Goal: Task Accomplishment & Management: Manage account settings

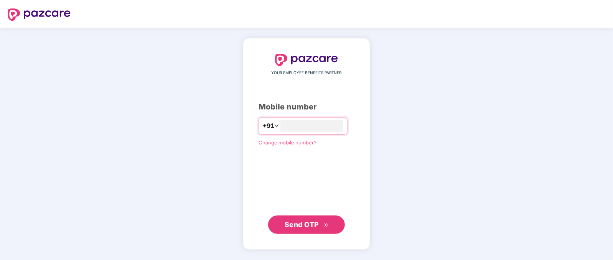
type input "**********"
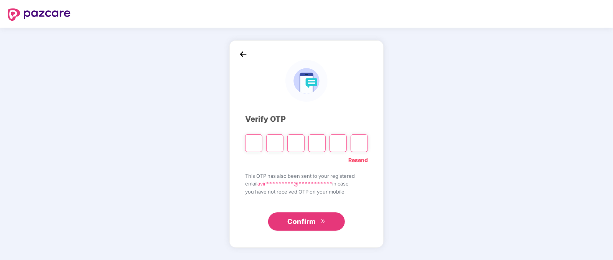
type input "*"
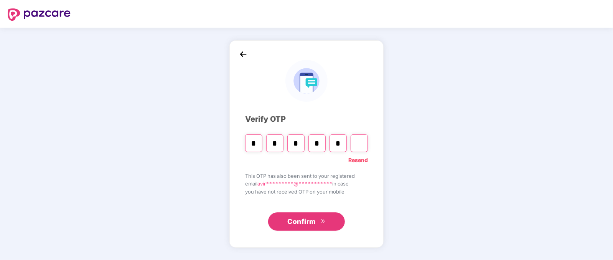
type input "*"
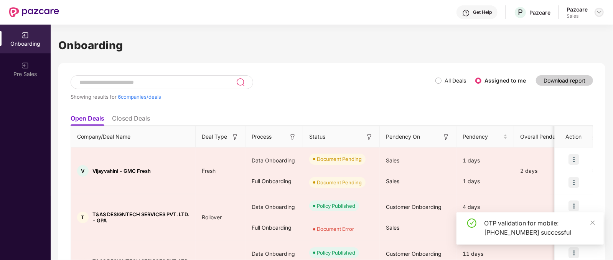
click at [596, 11] on img at bounding box center [599, 12] width 6 height 6
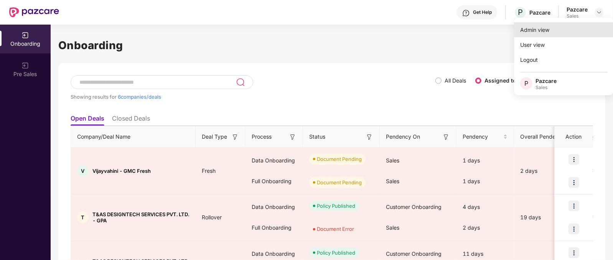
click at [541, 33] on div "Admin view" at bounding box center [564, 29] width 100 height 15
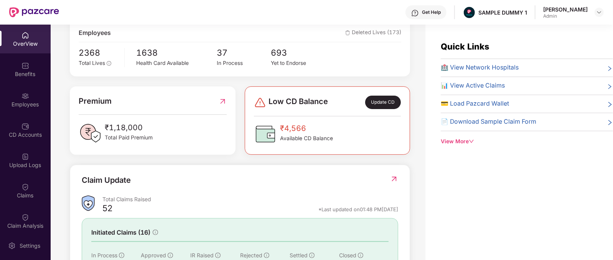
scroll to position [141, 0]
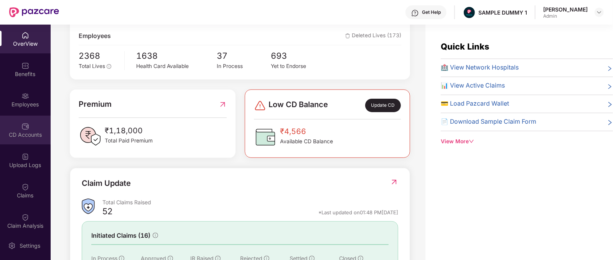
click at [15, 129] on div "CD Accounts" at bounding box center [25, 129] width 51 height 29
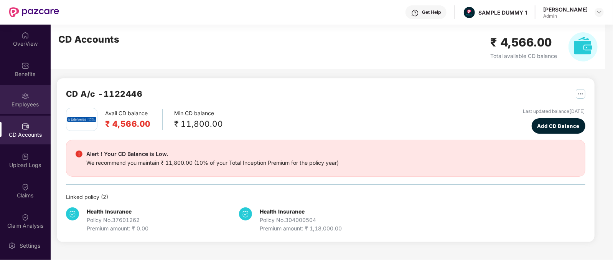
click at [21, 95] on img at bounding box center [25, 96] width 8 height 8
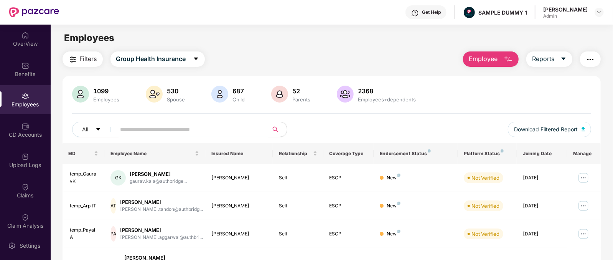
click at [510, 58] on img "button" at bounding box center [508, 59] width 9 height 9
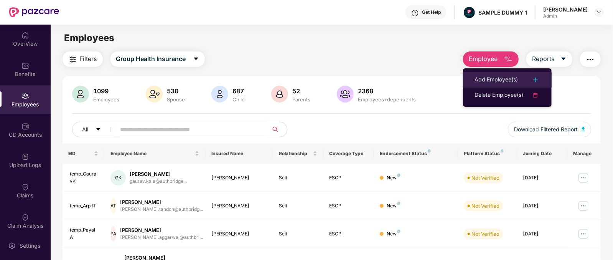
click at [516, 81] on div "Add Employee(s)" at bounding box center [495, 79] width 43 height 9
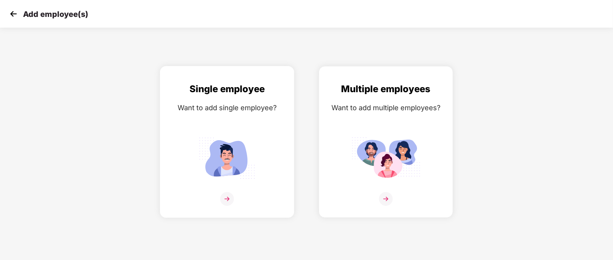
click at [222, 145] on img at bounding box center [227, 158] width 69 height 48
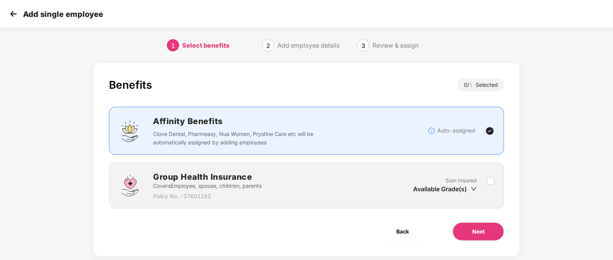
scroll to position [15, 0]
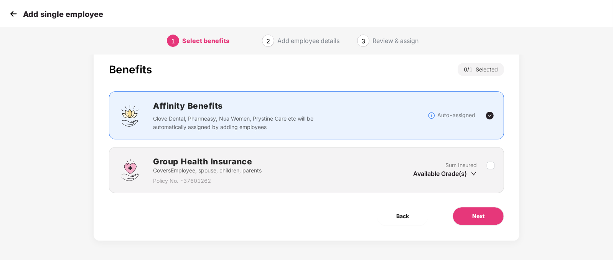
click at [11, 12] on img at bounding box center [14, 14] width 12 height 12
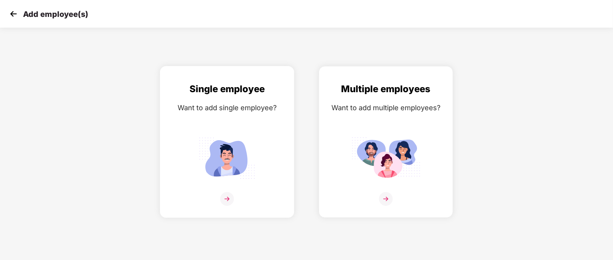
click at [255, 139] on img at bounding box center [227, 158] width 69 height 48
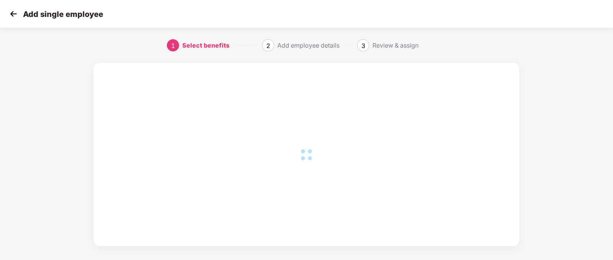
click at [255, 139] on div at bounding box center [306, 154] width 395 height 152
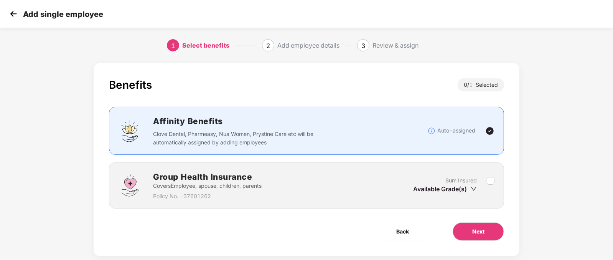
scroll to position [15, 0]
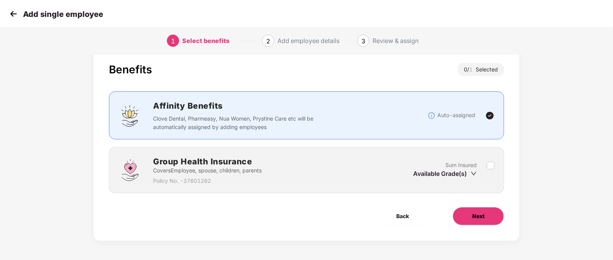
click at [481, 212] on span "Next" at bounding box center [478, 216] width 12 height 8
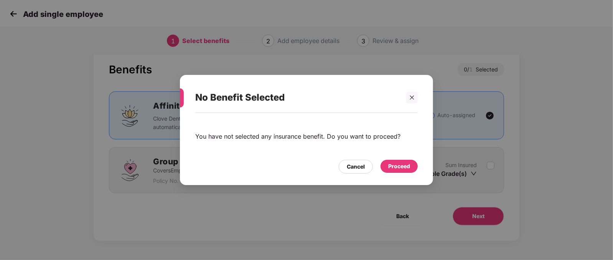
click at [406, 171] on div "Proceed" at bounding box center [398, 166] width 37 height 13
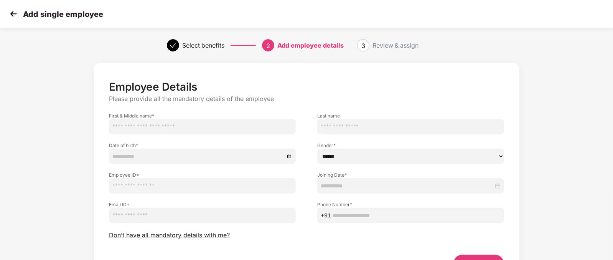
scroll to position [48, 0]
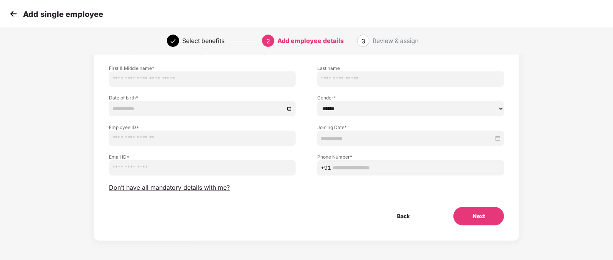
click at [193, 191] on div "Employee Details Please provide all the mandatory details of the employee First…" at bounding box center [306, 129] width 395 height 193
click at [197, 186] on span "Don’t have all mandatory details with me?" at bounding box center [169, 187] width 121 height 8
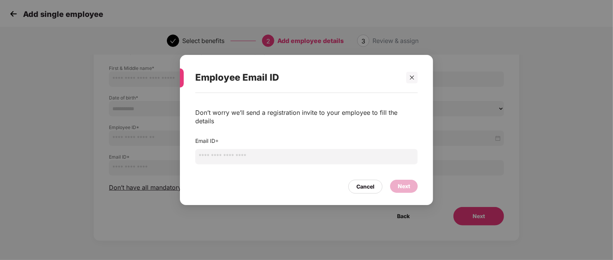
click at [301, 153] on input "email" at bounding box center [306, 156] width 222 height 15
click at [219, 154] on input "email" at bounding box center [306, 156] width 222 height 15
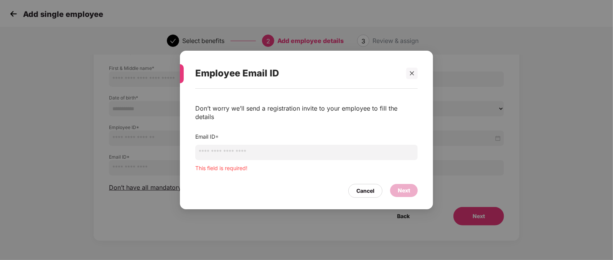
click at [133, 115] on div "Employee Email ID Don’t worry we’ll send a registration invite to your employee…" at bounding box center [306, 130] width 613 height 260
click at [412, 75] on icon "close" at bounding box center [412, 73] width 4 height 4
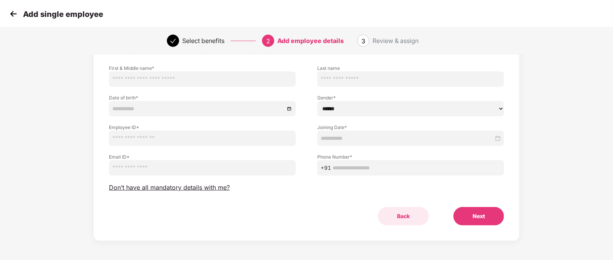
click at [420, 215] on button "Back" at bounding box center [403, 216] width 51 height 18
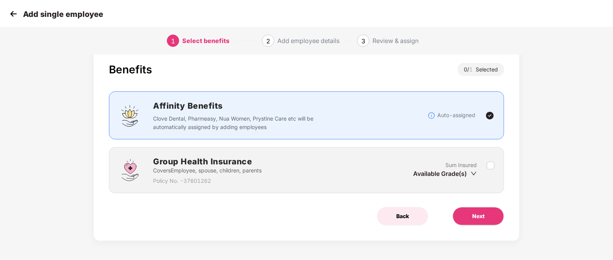
click at [406, 210] on button "Back" at bounding box center [402, 216] width 51 height 18
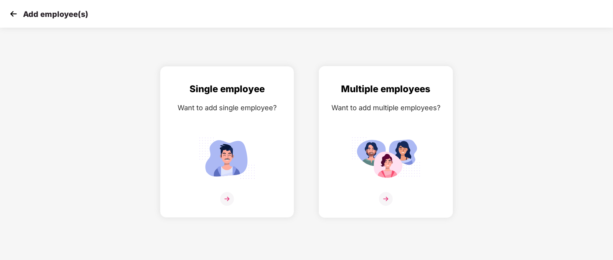
click at [391, 120] on div "Multiple employees Want to add multiple employees?" at bounding box center [386, 148] width 118 height 133
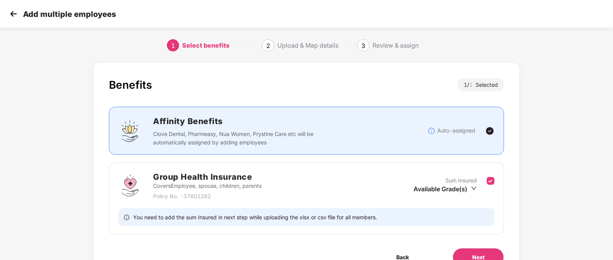
scroll to position [41, 0]
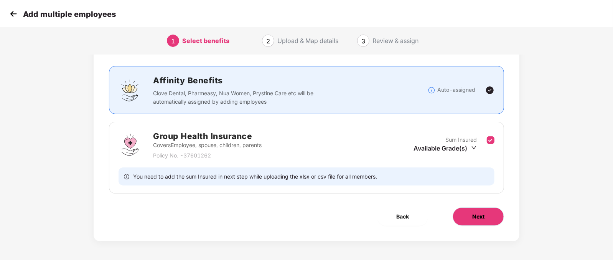
click at [494, 216] on button "Next" at bounding box center [478, 216] width 51 height 18
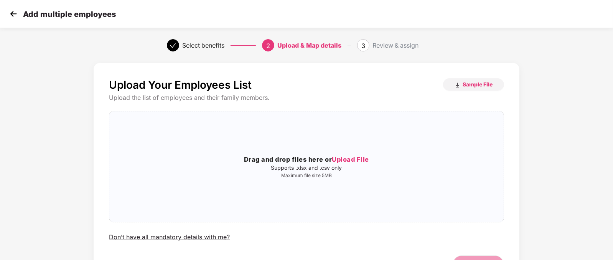
click at [10, 12] on img at bounding box center [14, 14] width 12 height 12
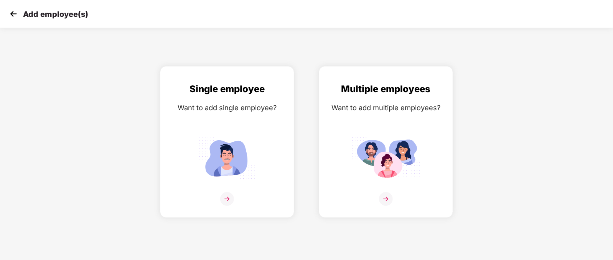
click at [12, 14] on img at bounding box center [14, 14] width 12 height 12
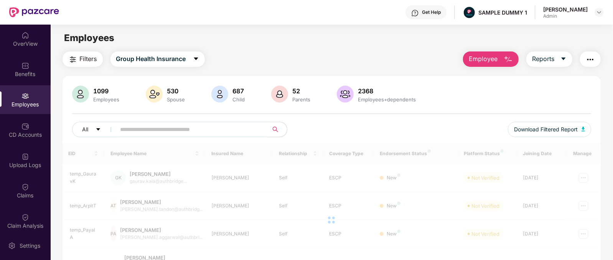
click at [500, 64] on button "Employee" at bounding box center [491, 58] width 56 height 15
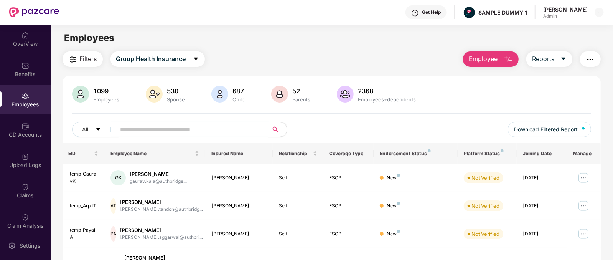
click at [418, 59] on div "Filters Group Health Insurance Employee Reports" at bounding box center [332, 58] width 539 height 15
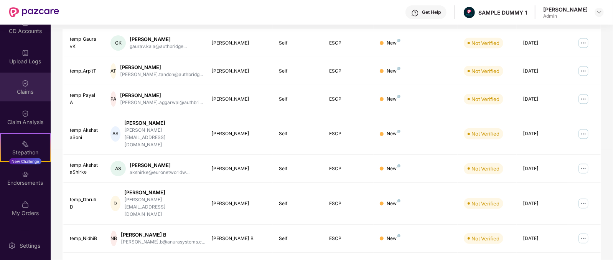
scroll to position [104, 0]
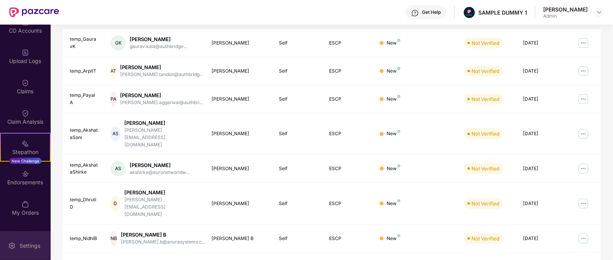
click at [24, 245] on div "Settings" at bounding box center [29, 246] width 25 height 8
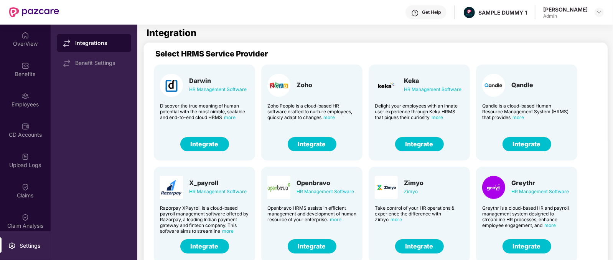
click at [420, 149] on button "Integrate" at bounding box center [419, 144] width 49 height 14
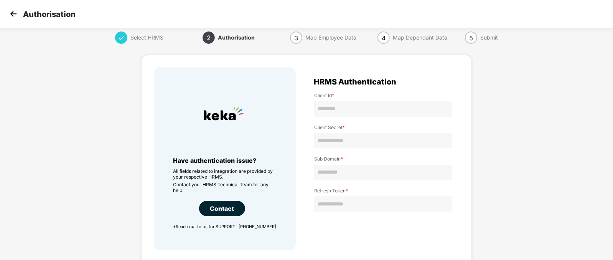
click at [13, 15] on img at bounding box center [14, 14] width 12 height 12
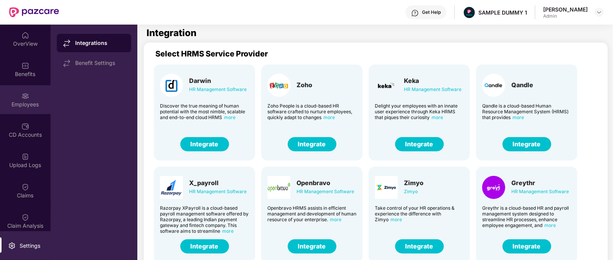
click at [17, 104] on div "Employees" at bounding box center [25, 104] width 51 height 8
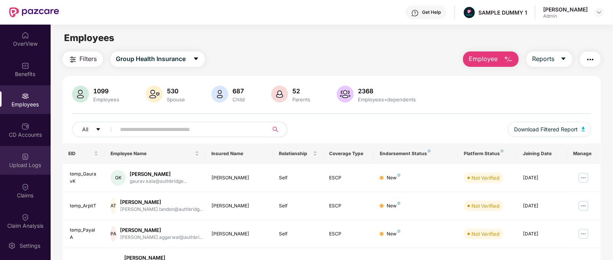
scroll to position [67, 0]
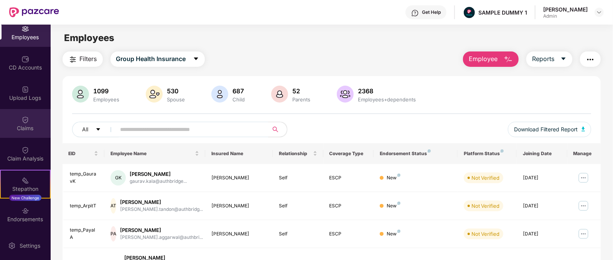
click at [29, 125] on div "Claims" at bounding box center [25, 128] width 51 height 8
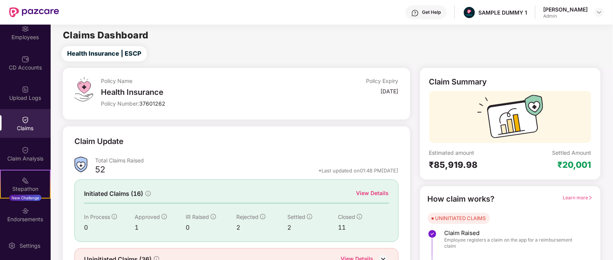
click at [362, 193] on div "View Details" at bounding box center [372, 193] width 33 height 8
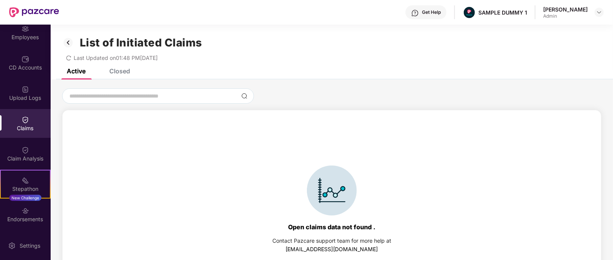
click at [113, 71] on div "Closed" at bounding box center [119, 71] width 21 height 8
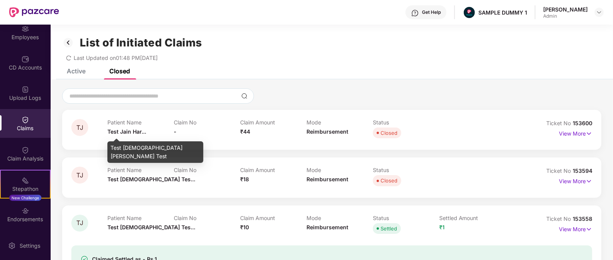
click at [128, 129] on span "Test Jain Har..." at bounding box center [126, 131] width 39 height 7
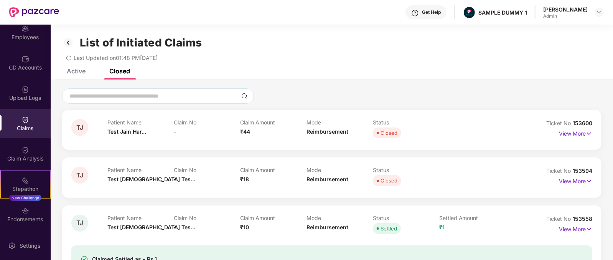
click at [249, 129] on span "₹44" at bounding box center [245, 131] width 10 height 7
click at [322, 127] on div "Mode Reimbursement" at bounding box center [339, 129] width 66 height 21
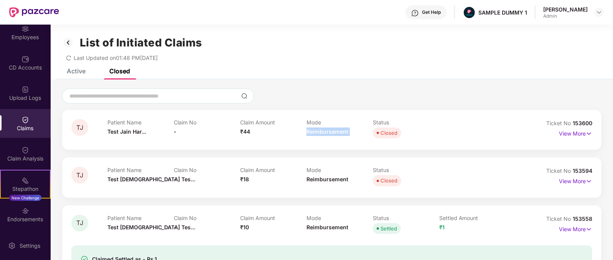
click at [322, 127] on div "Mode Reimbursement" at bounding box center [339, 129] width 66 height 21
click at [573, 133] on p "View More" at bounding box center [575, 132] width 33 height 10
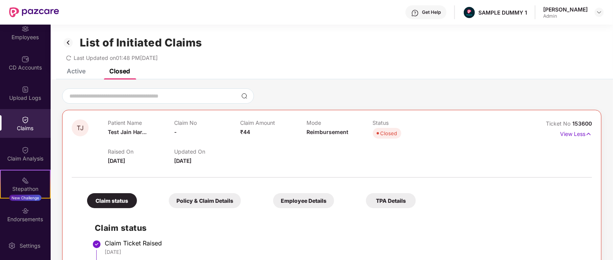
click at [441, 10] on div "Get Help" at bounding box center [431, 12] width 19 height 6
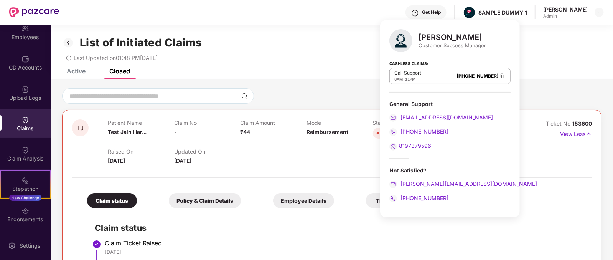
click at [426, 35] on div "[PERSON_NAME]" at bounding box center [452, 37] width 68 height 9
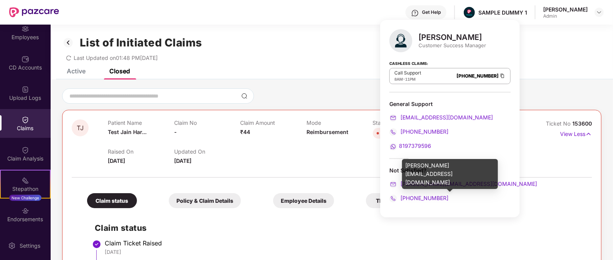
click at [474, 182] on div "[PERSON_NAME][EMAIL_ADDRESS][DOMAIN_NAME]" at bounding box center [449, 184] width 121 height 8
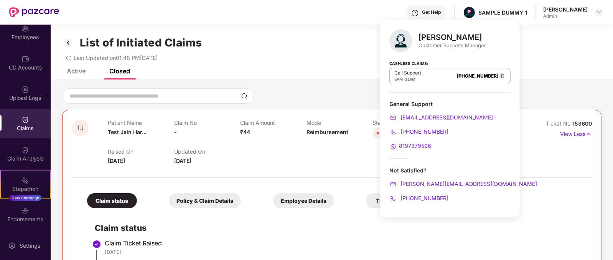
click at [450, 199] on div "[PHONE_NUMBER]" at bounding box center [449, 198] width 121 height 8
click at [469, 171] on div "Not Satisfied?" at bounding box center [449, 169] width 121 height 7
click at [476, 174] on div "Not Satisfied? [PERSON_NAME][EMAIL_ADDRESS][DOMAIN_NAME] [PHONE_NUMBER]" at bounding box center [449, 184] width 121 height 36
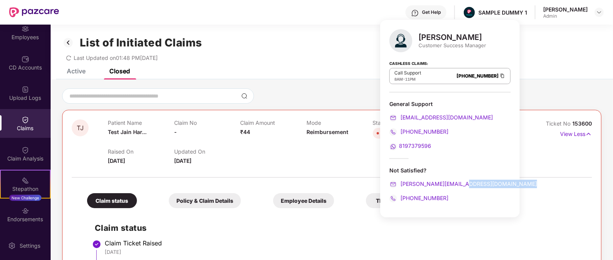
click at [476, 174] on div "Not Satisfied? [PERSON_NAME][EMAIL_ADDRESS][DOMAIN_NAME] [PHONE_NUMBER]" at bounding box center [449, 184] width 121 height 36
click at [443, 164] on div "[PERSON_NAME] Customer Success Manager Cashless Claims: Call Support 8AM - 11PM…" at bounding box center [450, 118] width 140 height 197
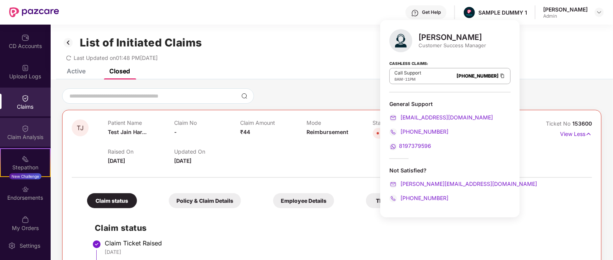
scroll to position [73, 0]
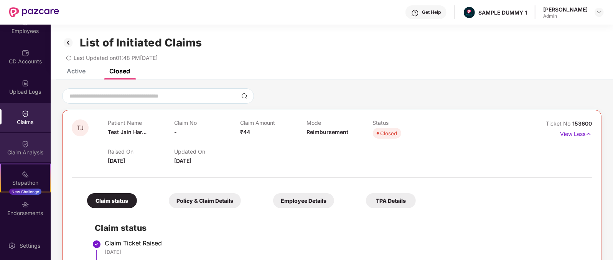
click at [14, 159] on div "Claim Analysis" at bounding box center [25, 147] width 51 height 29
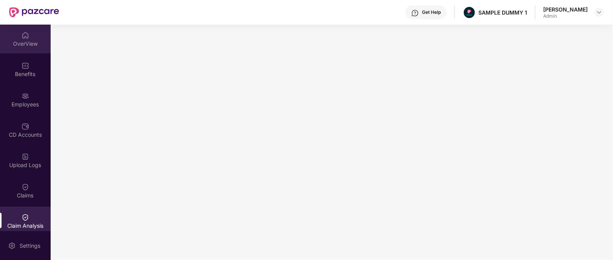
click at [15, 44] on div "OverView" at bounding box center [25, 44] width 51 height 8
